Goal: Navigation & Orientation: Go to known website

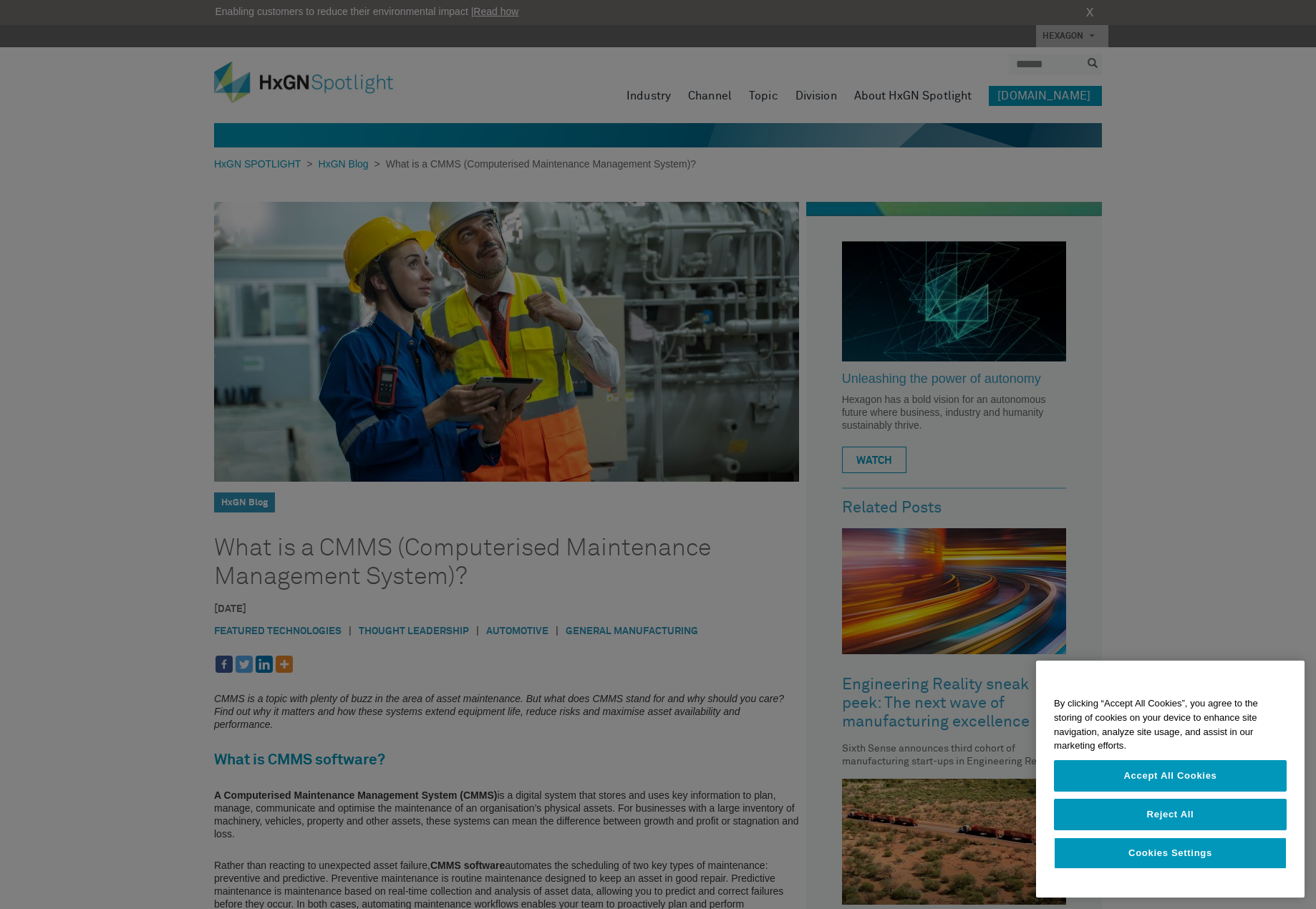
click at [151, 598] on div at bounding box center [658, 454] width 1316 height 909
click at [459, 143] on div at bounding box center [658, 454] width 1316 height 909
click at [589, 100] on div at bounding box center [658, 454] width 1316 height 909
click at [1159, 819] on button "Reject All" at bounding box center [1170, 814] width 233 height 31
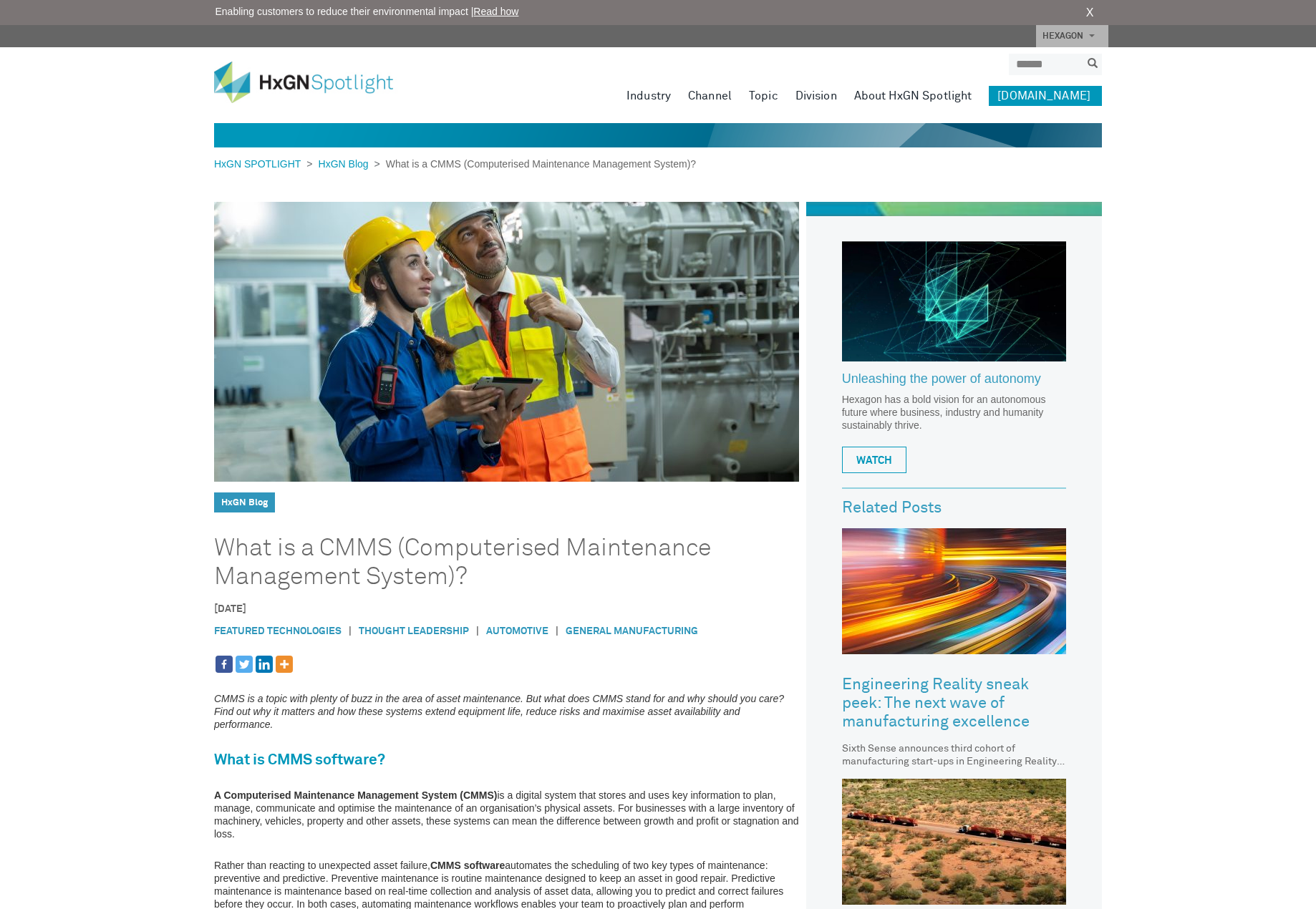
click at [247, 81] on img at bounding box center [314, 82] width 201 height 41
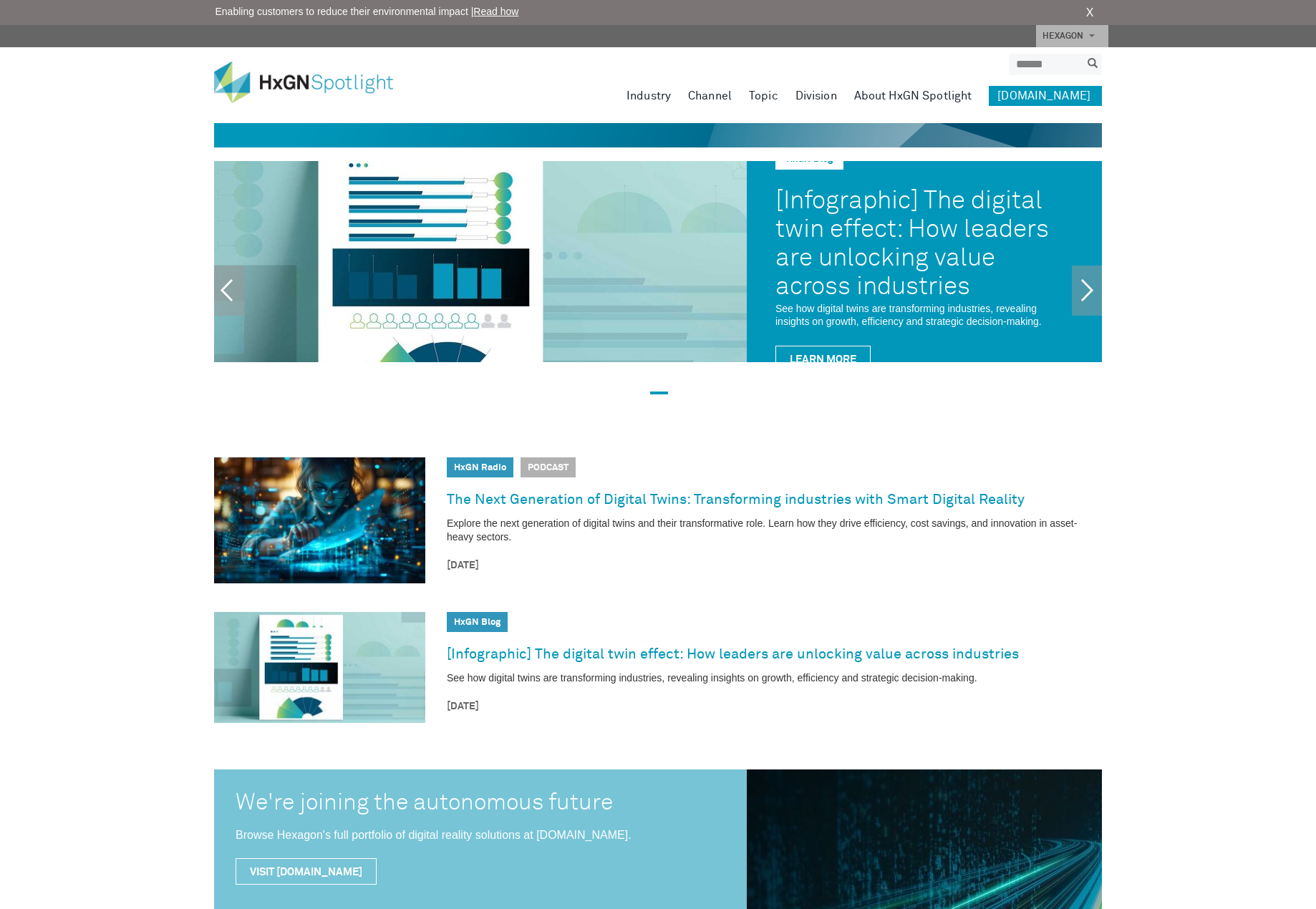
click at [1029, 96] on link "[DOMAIN_NAME]" at bounding box center [1045, 95] width 114 height 20
